Goal: Transaction & Acquisition: Purchase product/service

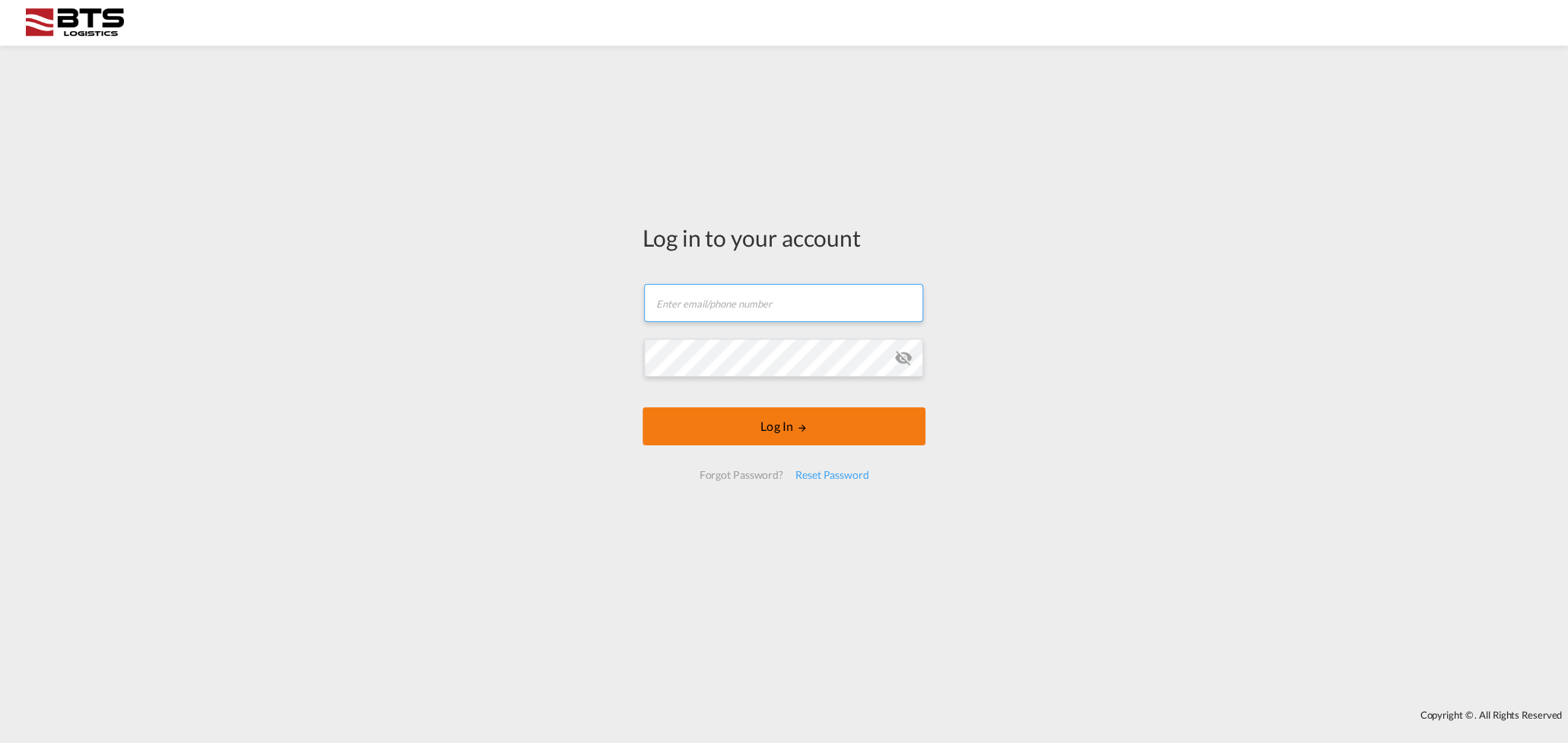
type input "[EMAIL_ADDRESS][DOMAIN_NAME]"
click at [788, 426] on button "Log In" at bounding box center [784, 426] width 283 height 38
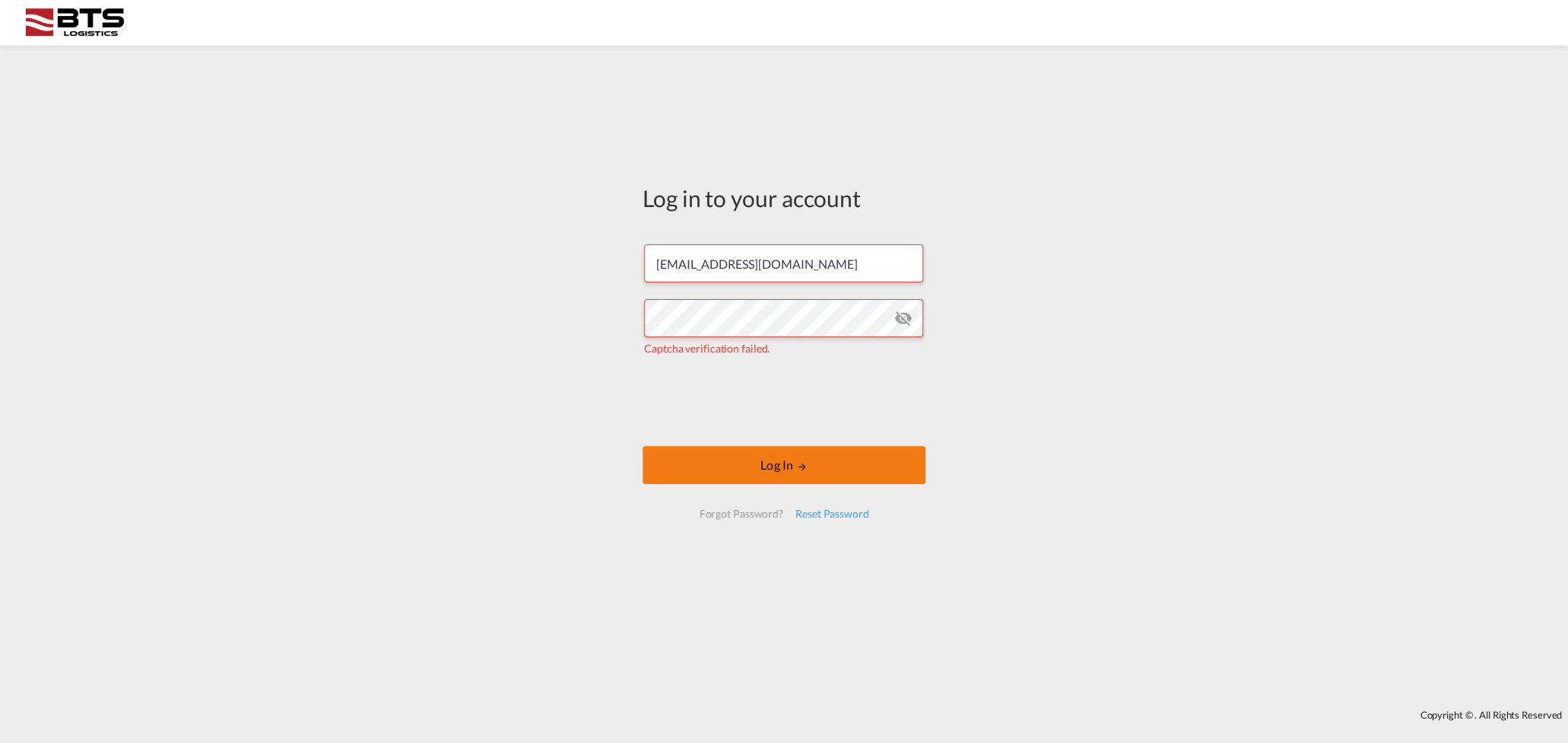
click at [749, 463] on button "Log In" at bounding box center [784, 465] width 283 height 38
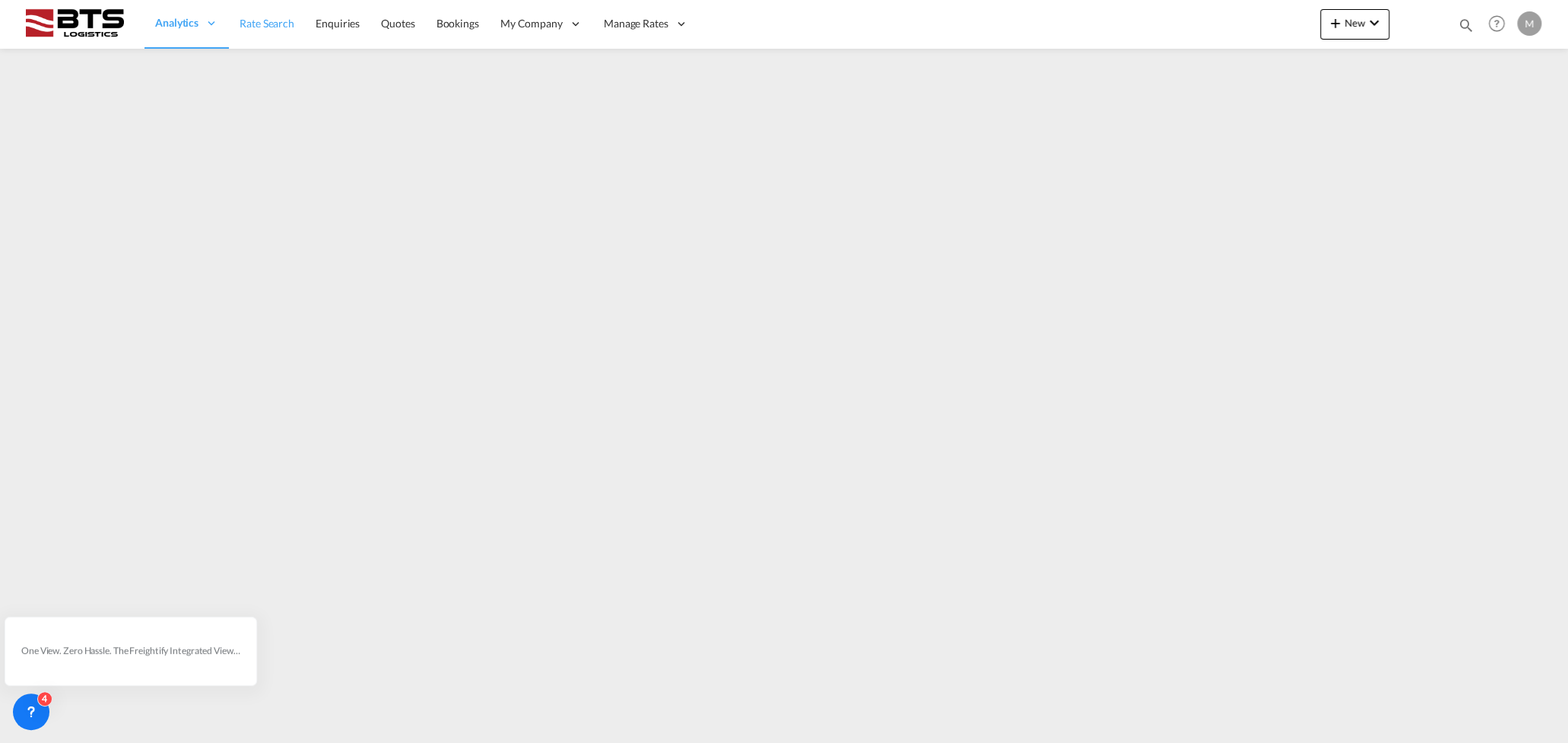
click at [256, 28] on span "Rate Search" at bounding box center [267, 23] width 54 height 13
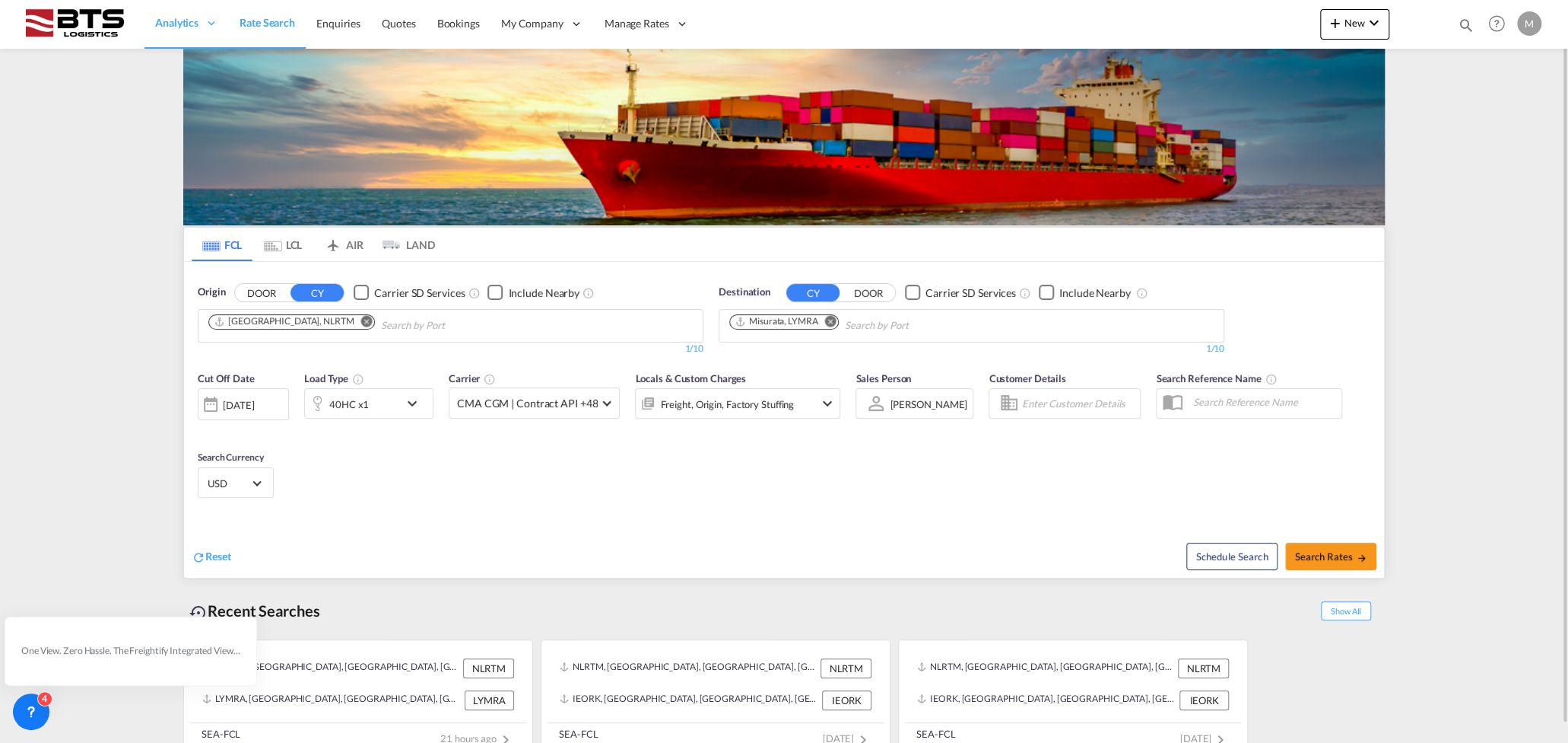
click at [361, 319] on md-icon "Remove" at bounding box center [367, 321] width 11 height 11
click at [830, 320] on md-icon "Remove" at bounding box center [831, 321] width 11 height 11
click at [264, 322] on body "Analytics Reports Dashboard Rate Search Enquiries Quotes Bookings" at bounding box center [784, 371] width 1568 height 743
type input "[GEOGRAPHIC_DATA]"
click at [262, 349] on div "Shanghai [GEOGRAPHIC_DATA] CNSHA" at bounding box center [325, 360] width 289 height 46
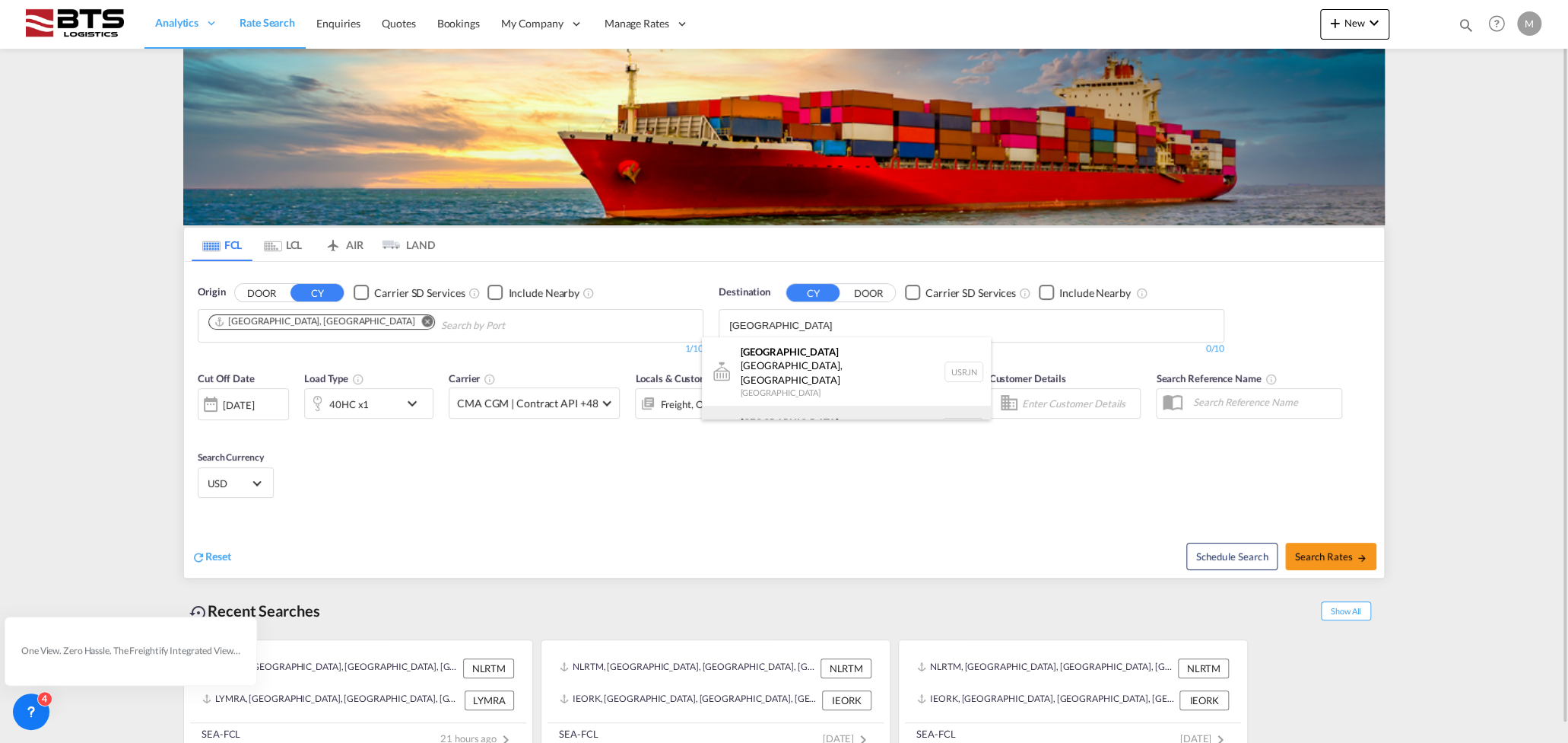
type input "[GEOGRAPHIC_DATA]"
click at [788, 406] on div "[GEOGRAPHIC_DATA] [GEOGRAPHIC_DATA] NLRTM" at bounding box center [847, 429] width 289 height 46
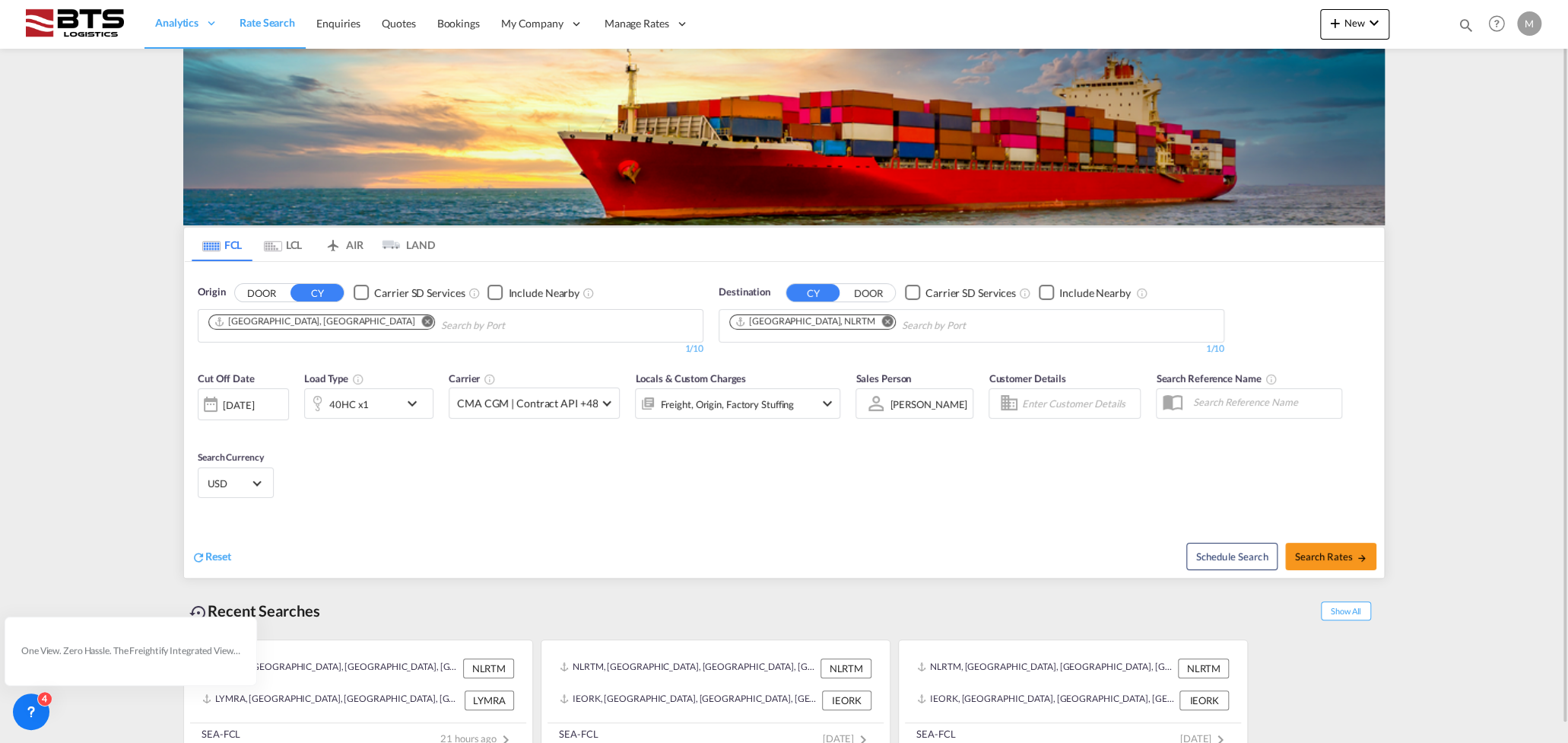
click at [813, 401] on div "Freight, Origin, Factory Stuffing" at bounding box center [738, 403] width 205 height 31
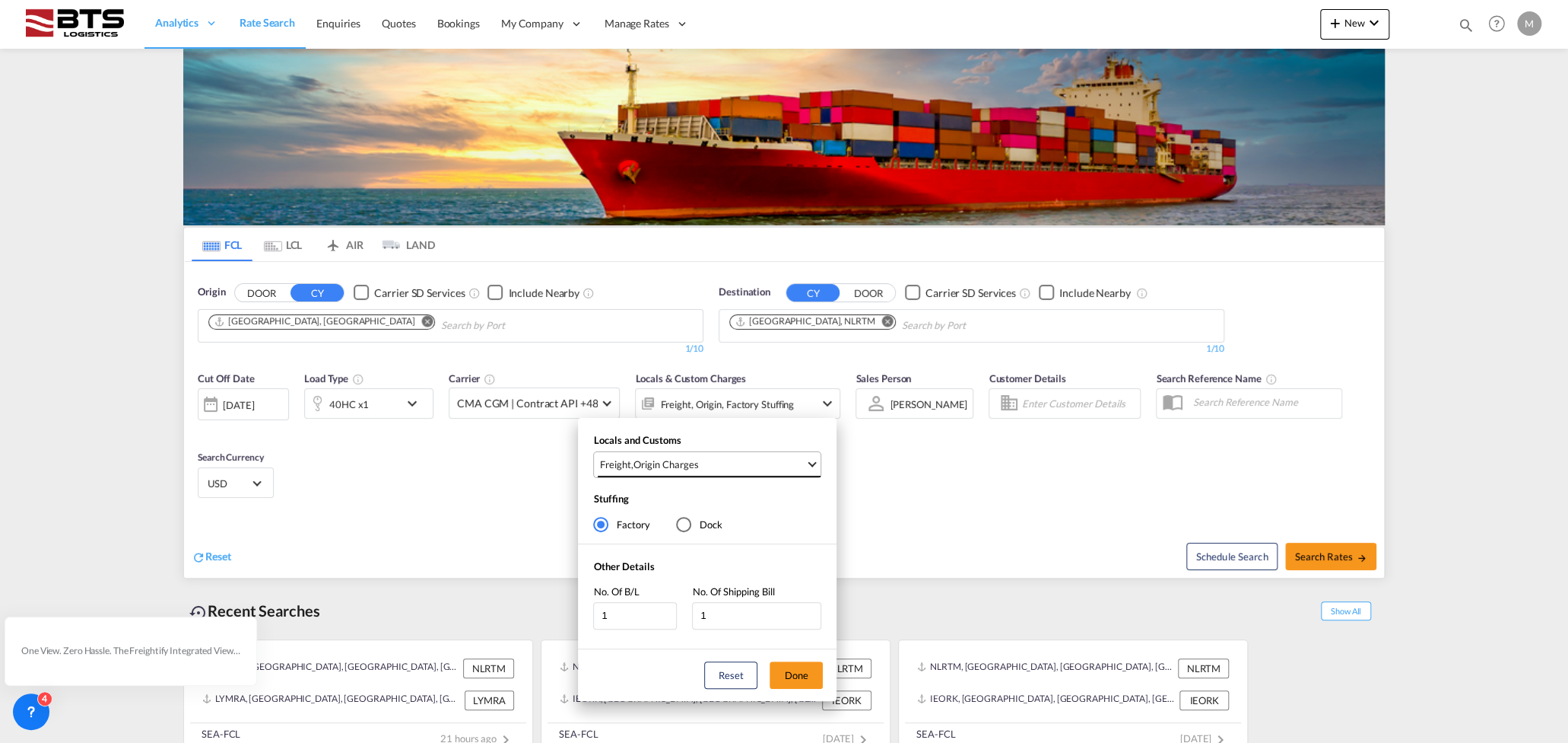
click at [773, 471] on span "Freight , Origin Charges" at bounding box center [702, 463] width 206 height 13
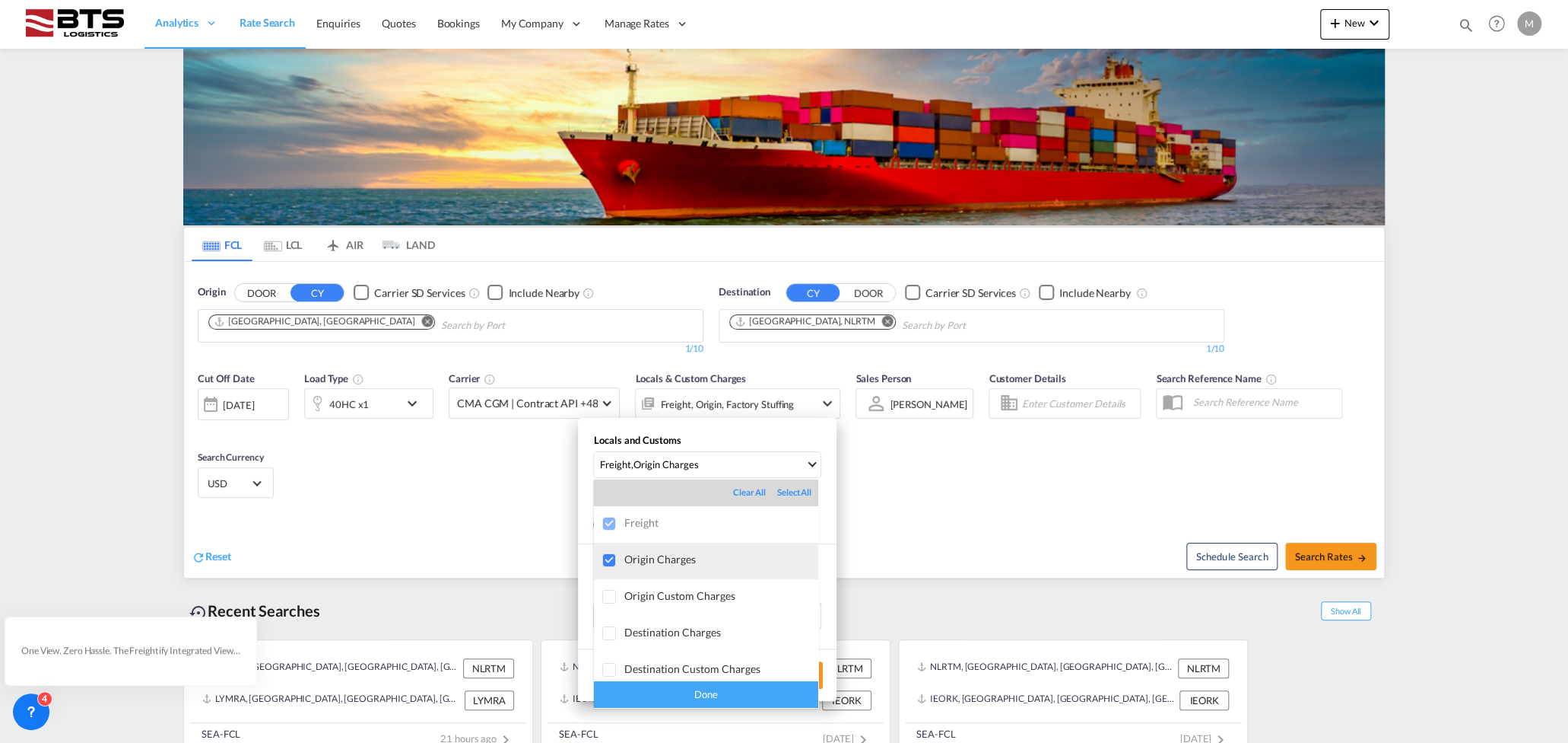
click at [609, 556] on div at bounding box center [609, 561] width 15 height 15
click at [711, 689] on div "Done" at bounding box center [706, 695] width 224 height 27
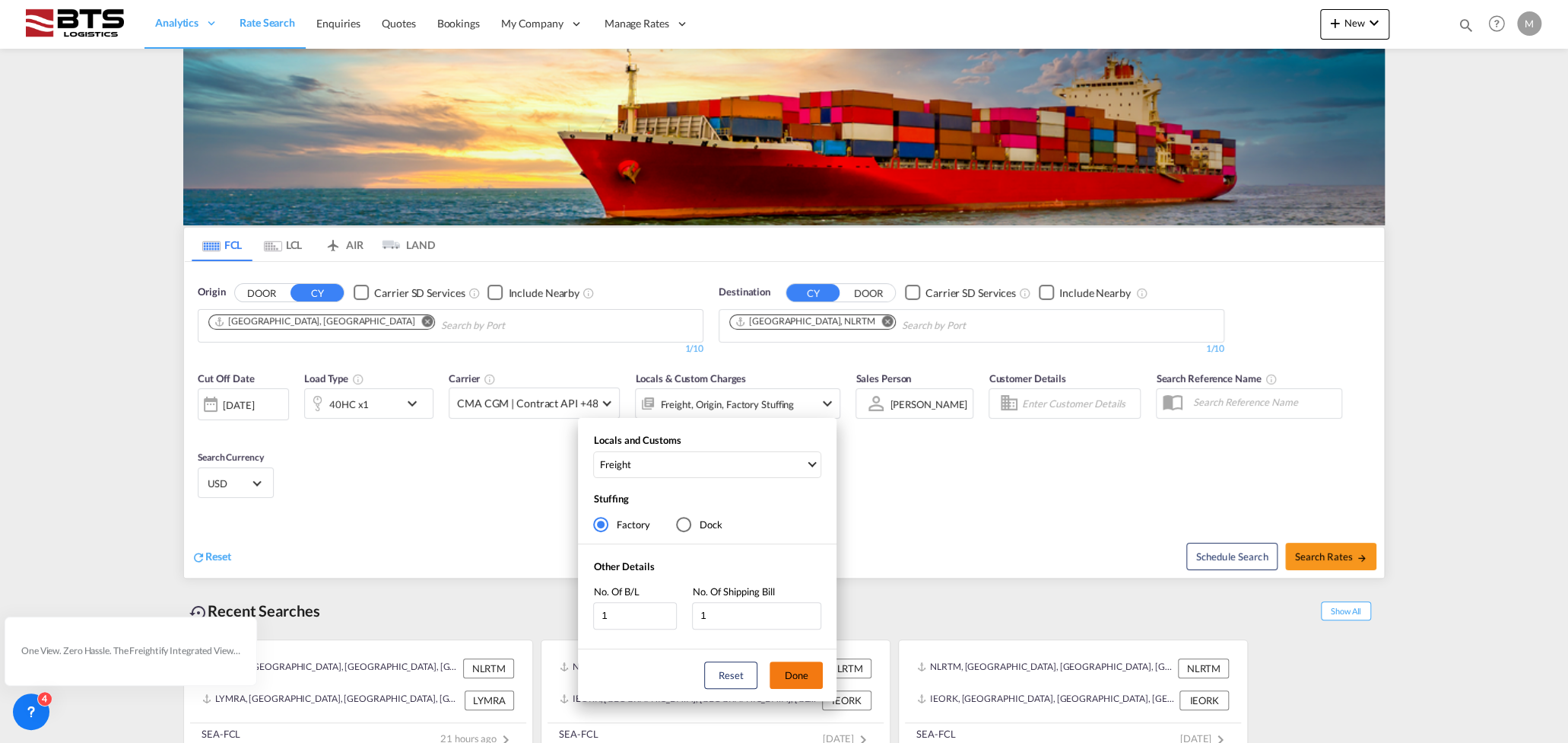
click at [797, 677] on button "Done" at bounding box center [795, 674] width 53 height 28
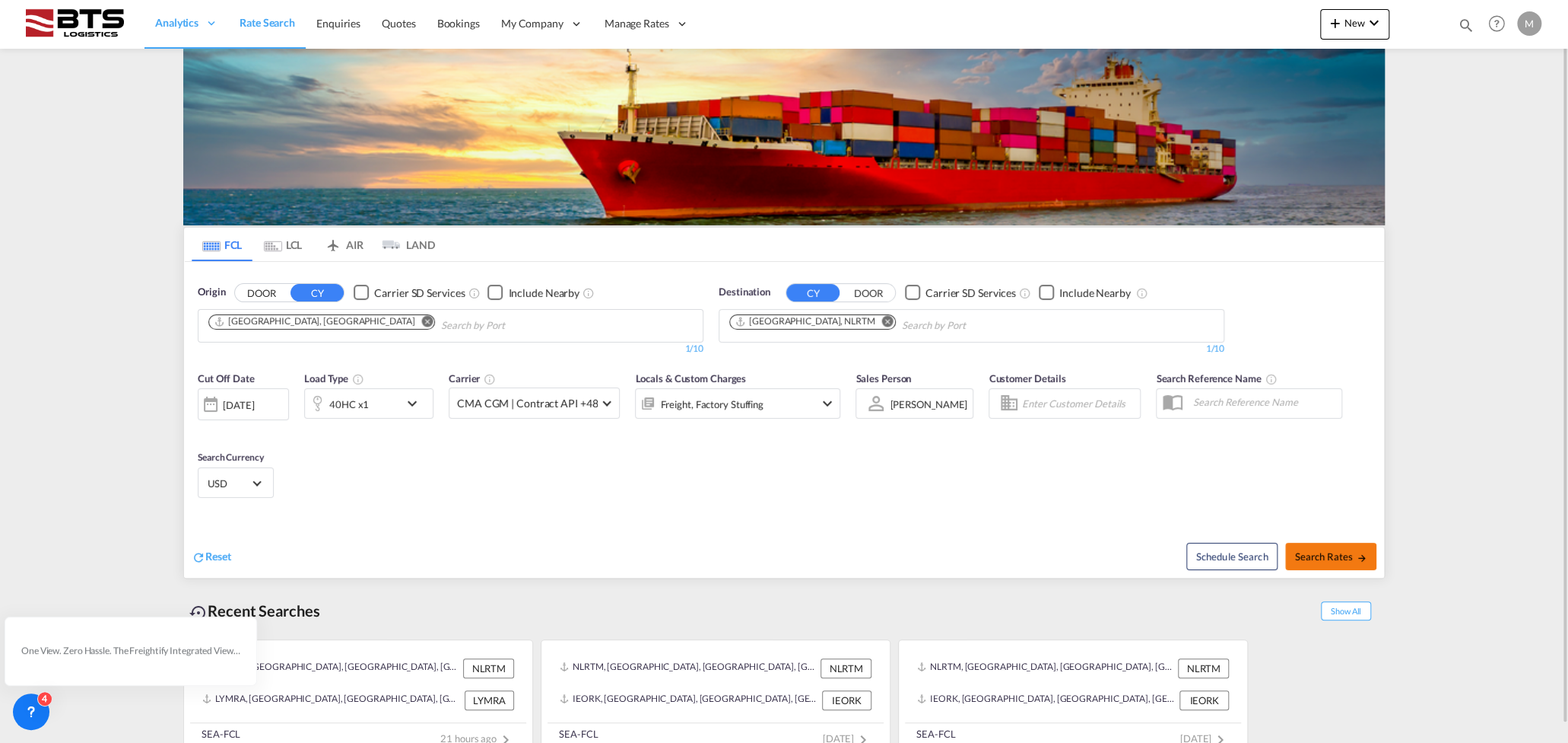
click at [1353, 557] on span "Search Rates" at bounding box center [1330, 556] width 73 height 12
type input "CNSHA to NLRTM / [DATE]"
